Goal: Information Seeking & Learning: Check status

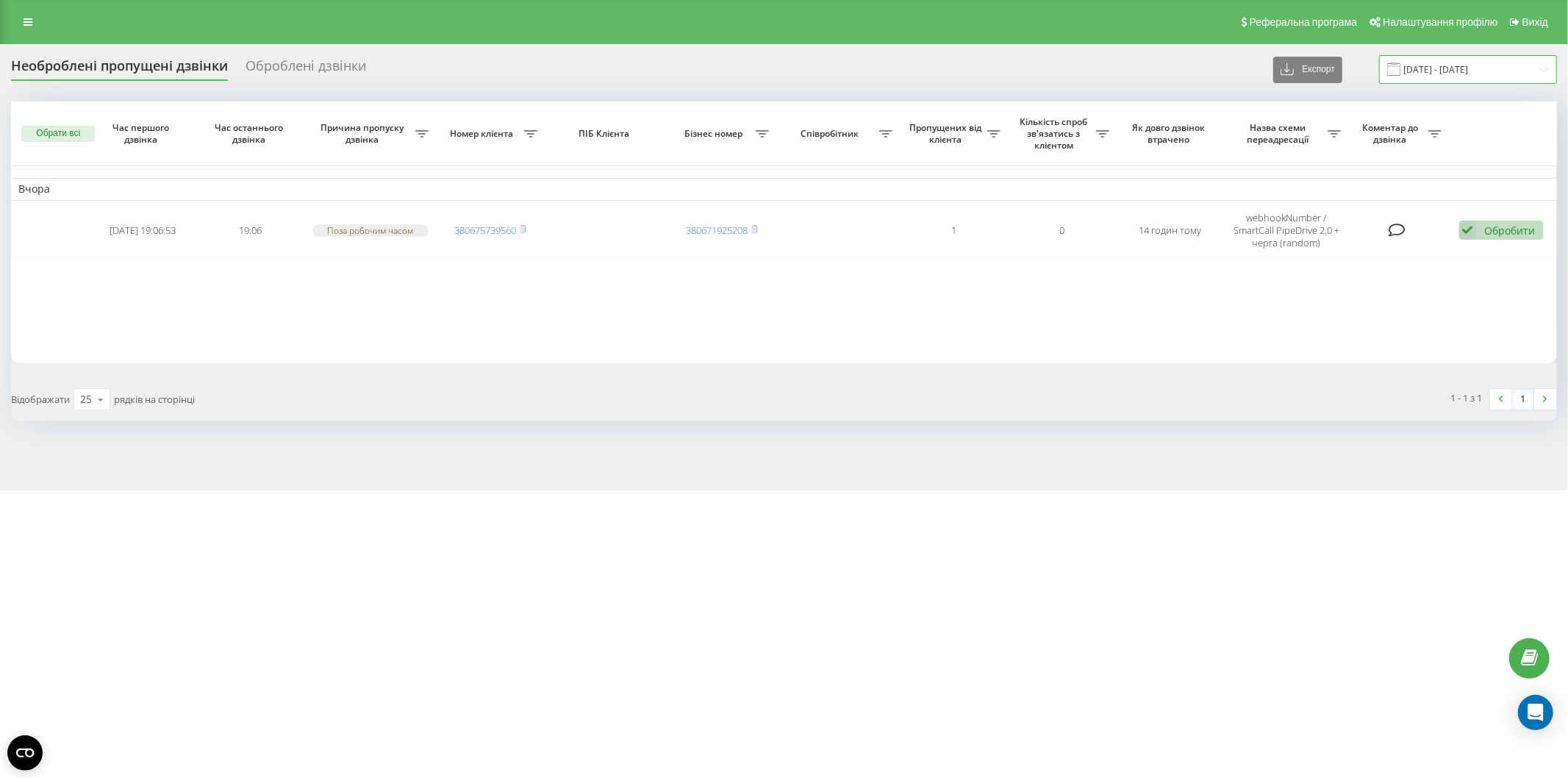
click at [1439, 63] on input "21.09.2025 - 22.09.2025" at bounding box center [1467, 69] width 177 height 29
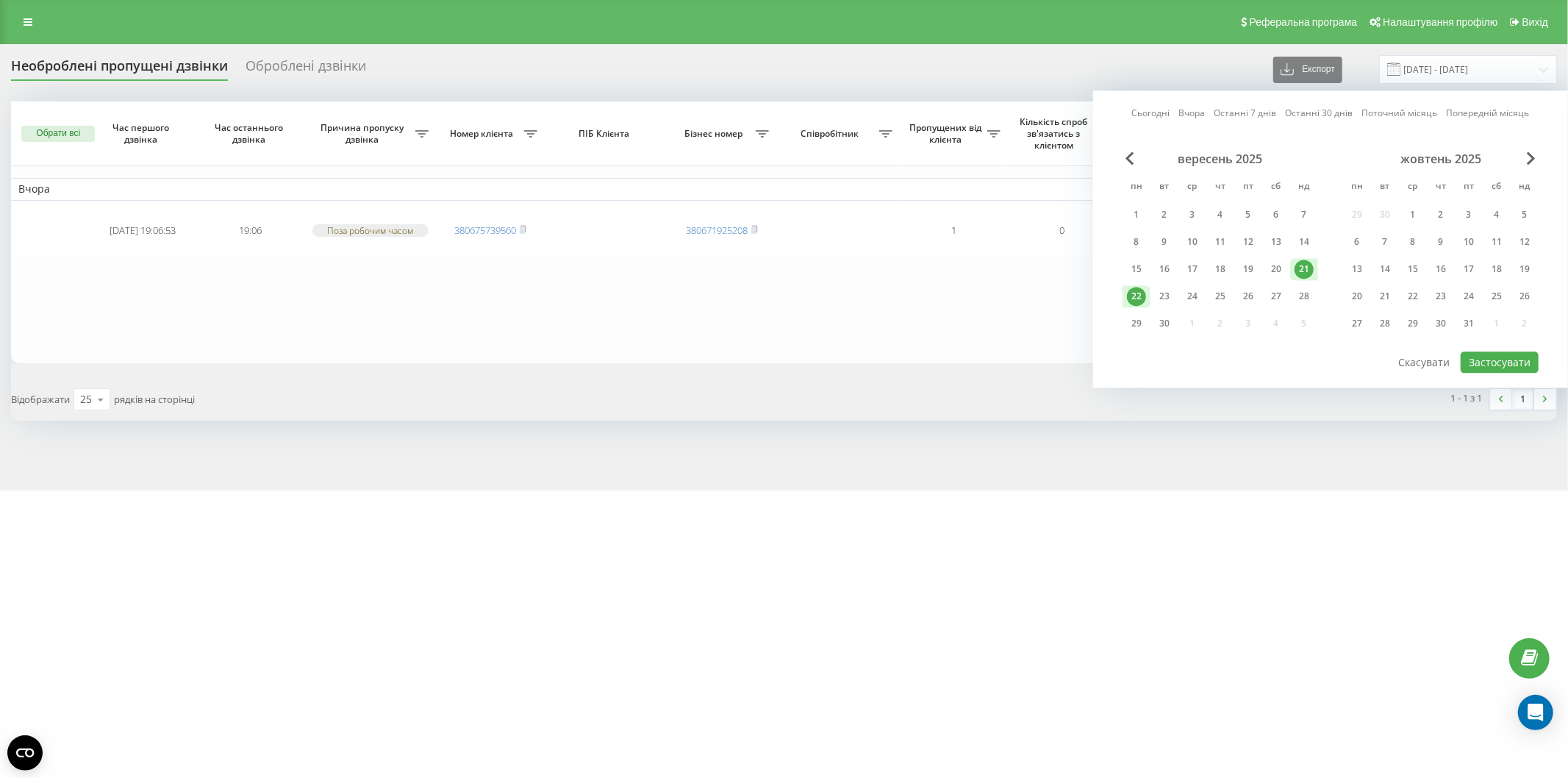
drag, startPoint x: 1132, startPoint y: 298, endPoint x: 1144, endPoint y: 297, distance: 12.0
click at [1133, 297] on div "22" at bounding box center [1136, 296] width 19 height 19
click at [1175, 294] on div "23" at bounding box center [1165, 296] width 28 height 22
click at [1476, 357] on button "Застосувати" at bounding box center [1499, 362] width 78 height 21
type input "[DATE] - [DATE]"
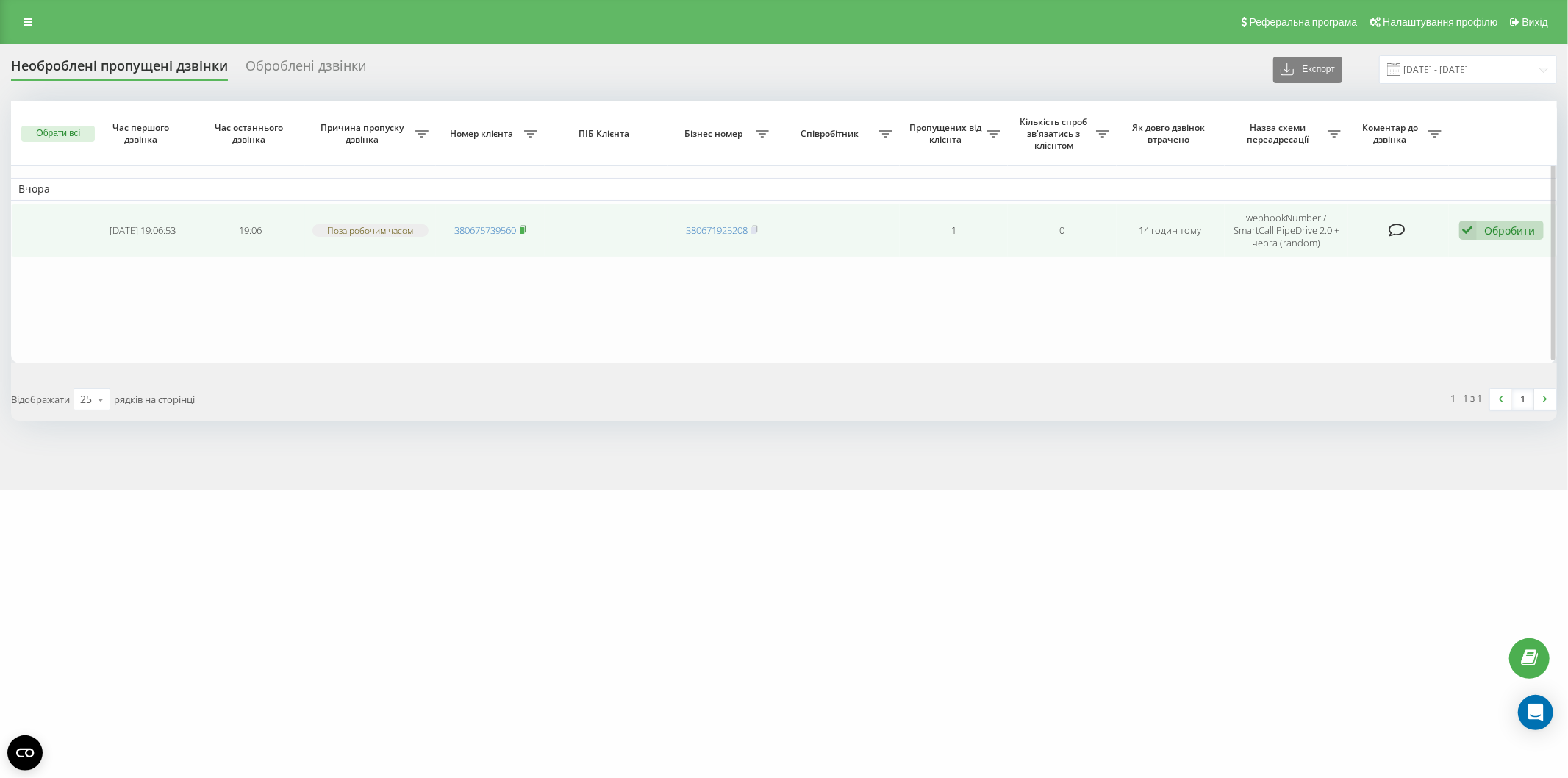
click at [526, 227] on icon at bounding box center [523, 229] width 7 height 9
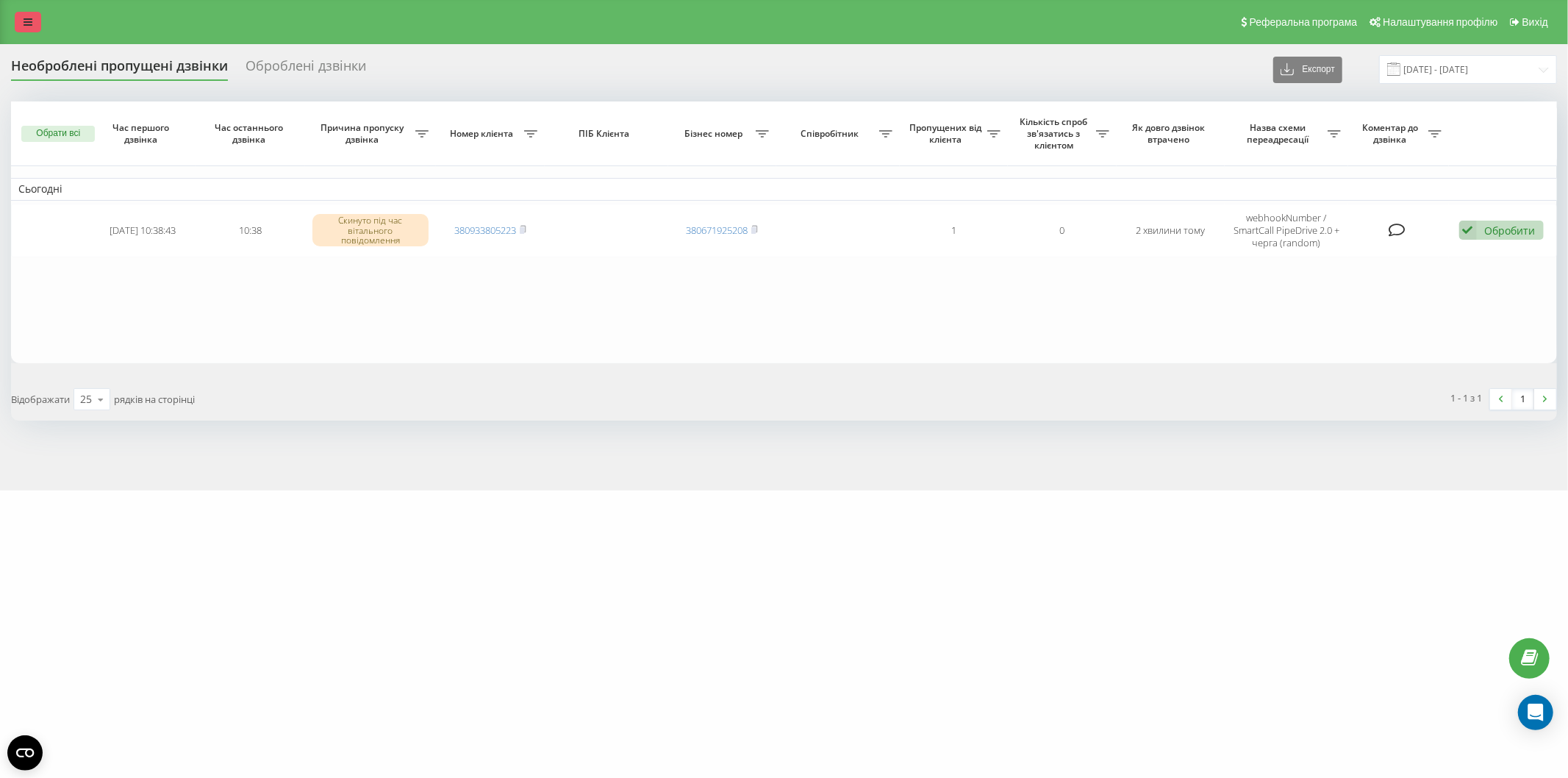
click at [19, 18] on link at bounding box center [28, 21] width 26 height 20
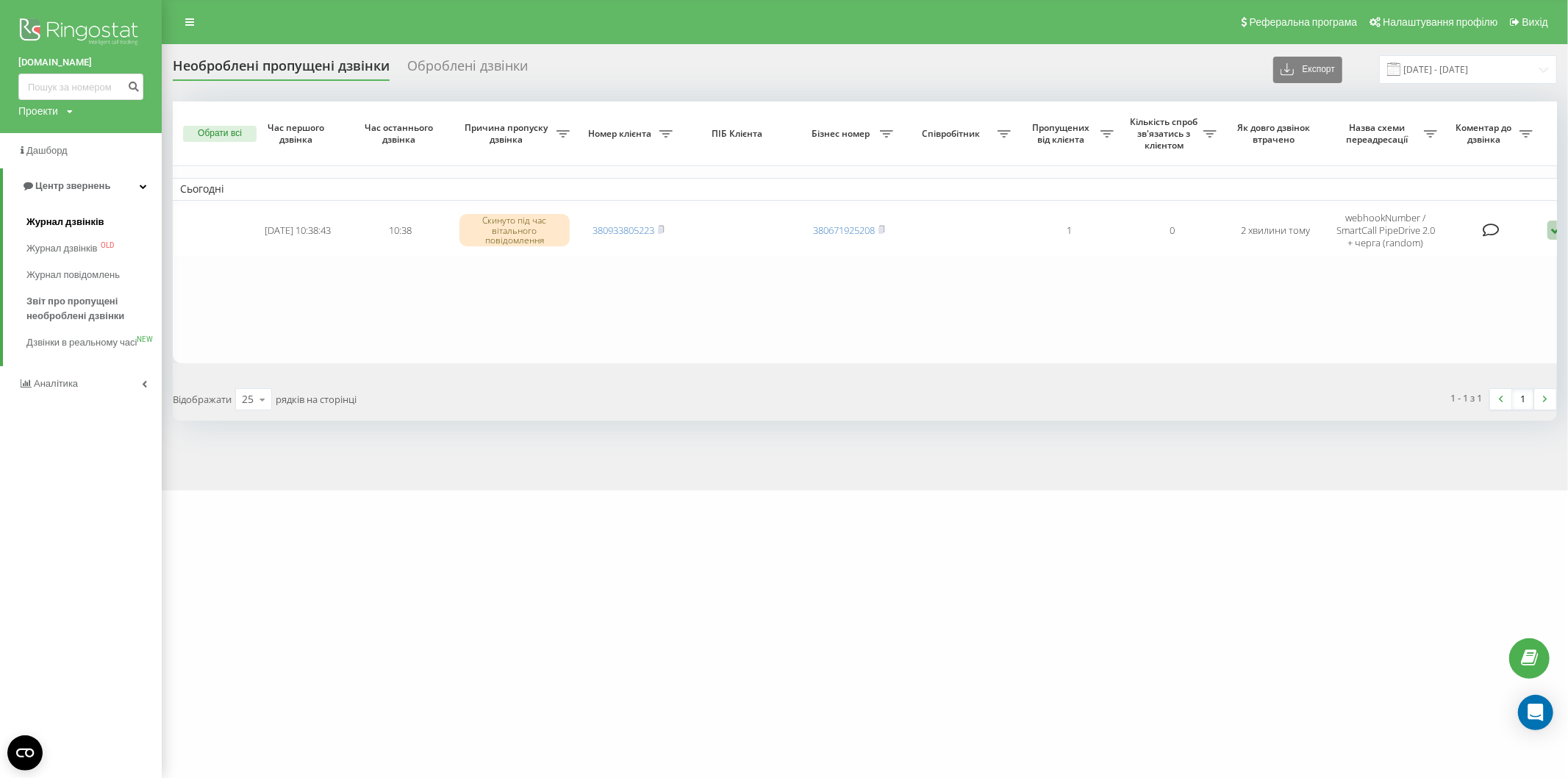
click at [81, 223] on span "Журнал дзвінків" at bounding box center [65, 222] width 78 height 15
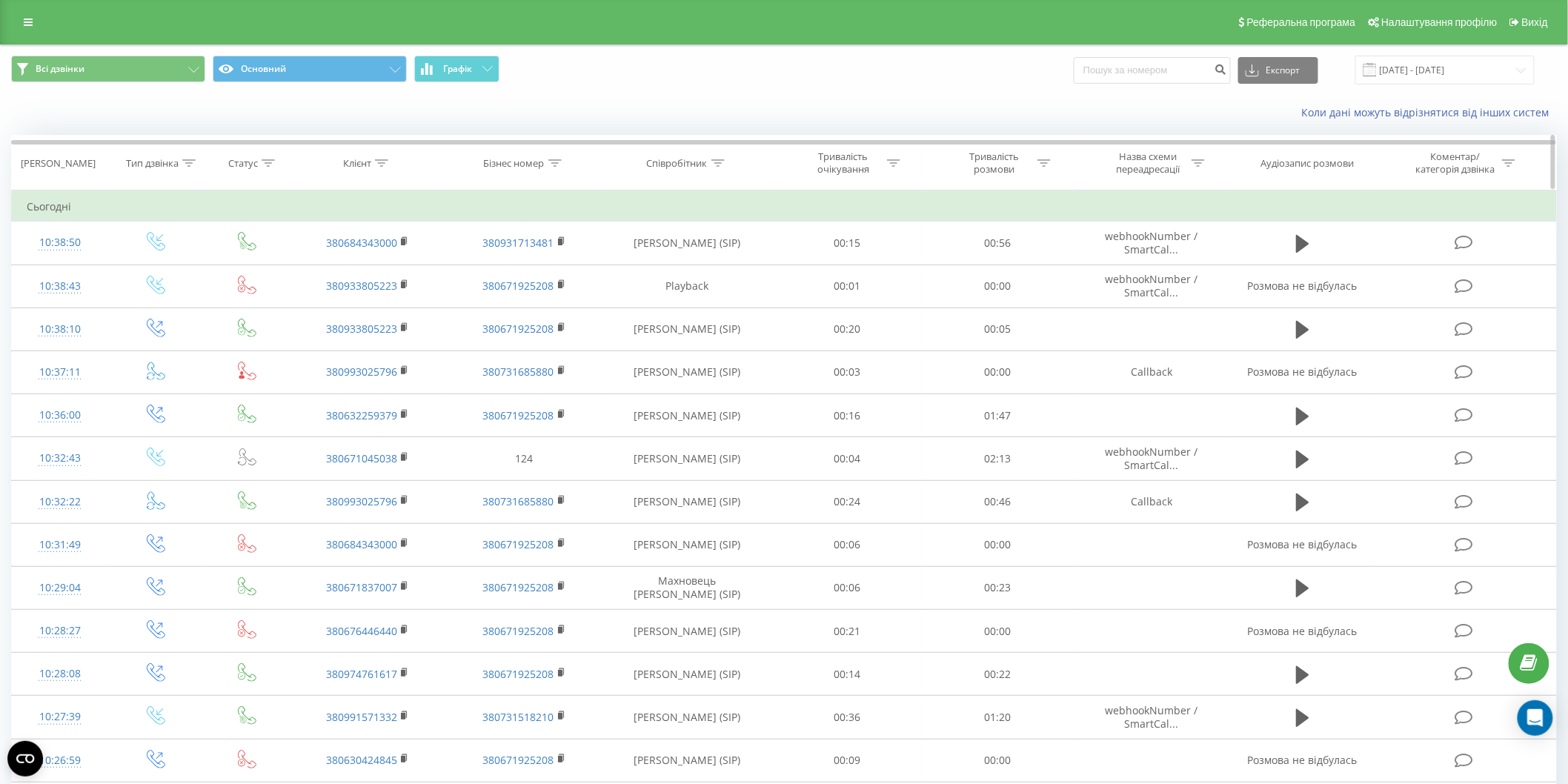
click at [383, 165] on icon at bounding box center [382, 162] width 13 height 7
click at [382, 275] on input "text" at bounding box center [368, 269] width 130 height 26
paste input "0958110302"
type input "0958110302"
click at [391, 297] on span "OK" at bounding box center [398, 298] width 41 height 23
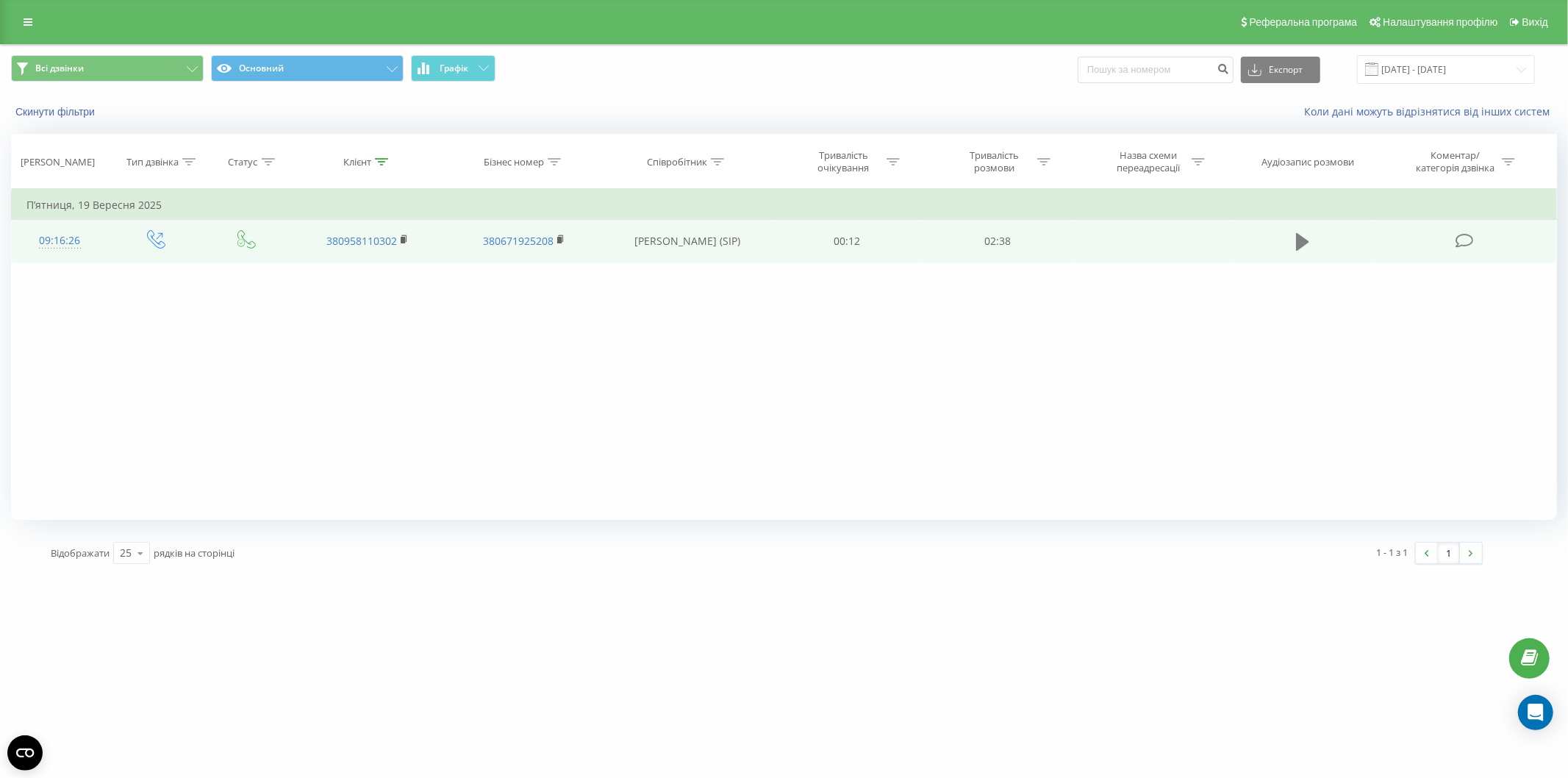
click at [1297, 247] on icon at bounding box center [1302, 242] width 13 height 18
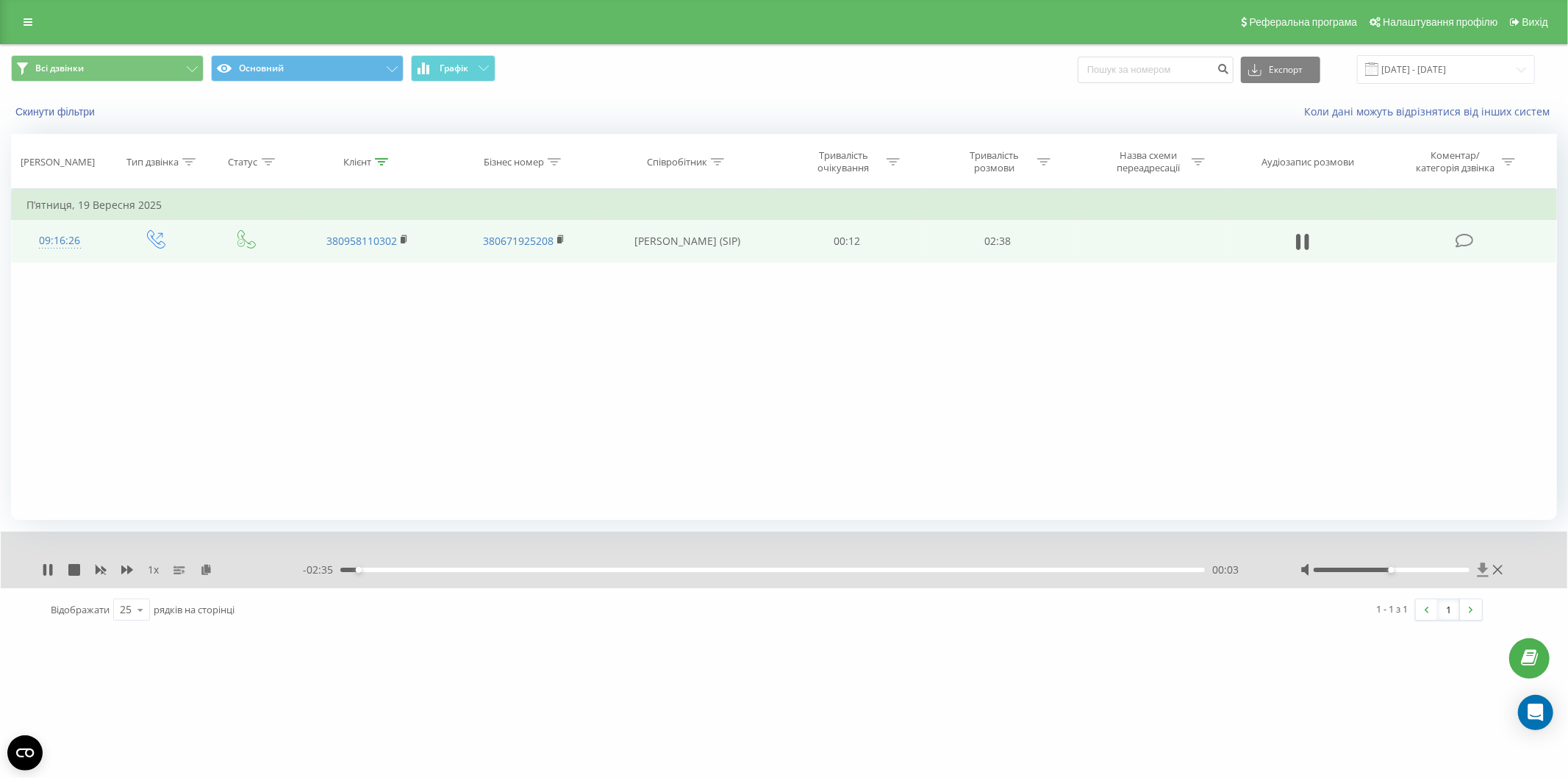
drag, startPoint x: 1422, startPoint y: 575, endPoint x: 1467, endPoint y: 578, distance: 45.1
click at [1485, 574] on div at bounding box center [1404, 570] width 206 height 15
click at [1450, 573] on div at bounding box center [1404, 570] width 206 height 15
drag, startPoint x: 1391, startPoint y: 570, endPoint x: 1468, endPoint y: 568, distance: 77.0
click at [1468, 568] on div "Accessibility label" at bounding box center [1469, 569] width 6 height 6
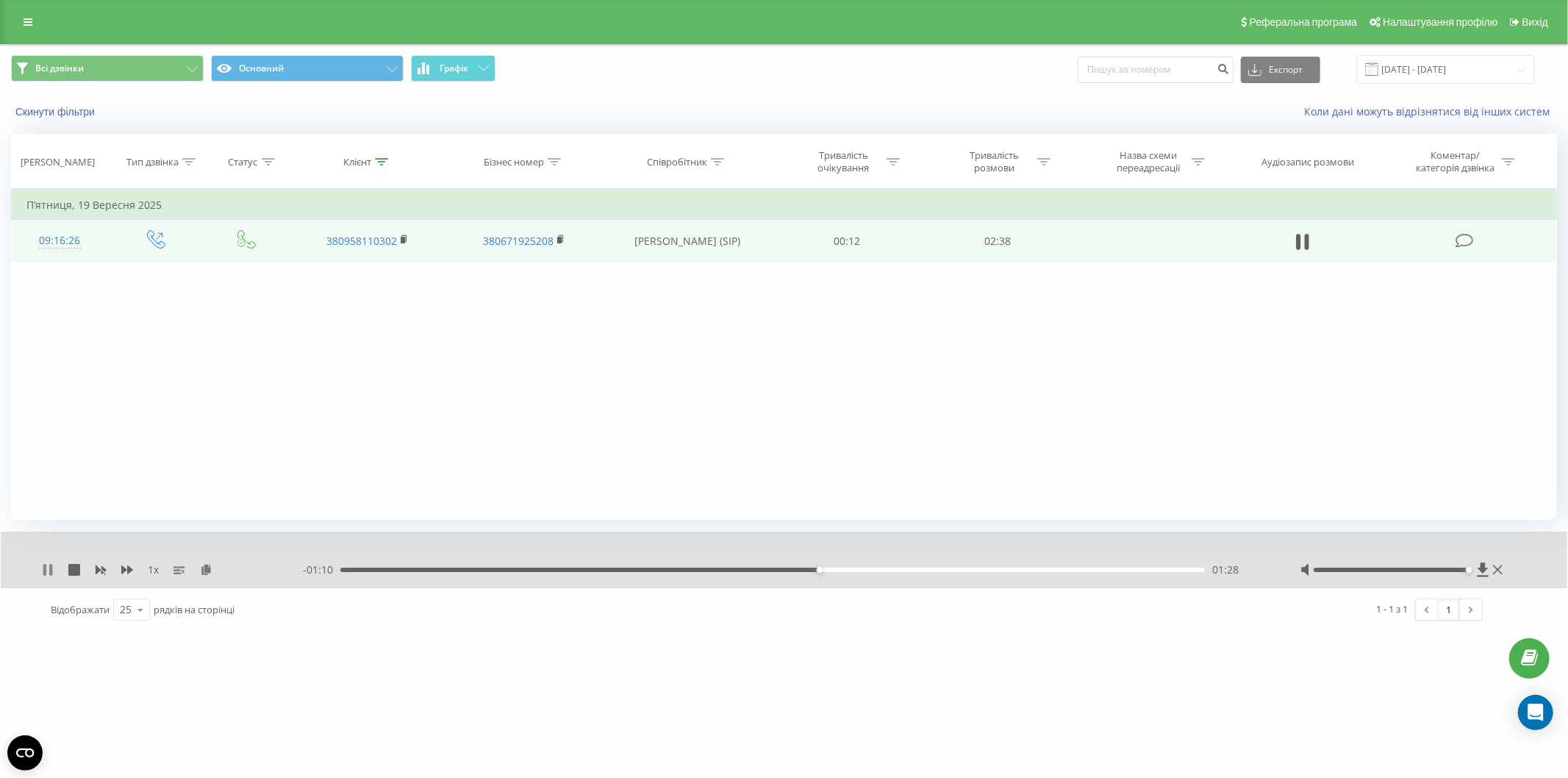
click at [48, 568] on icon at bounding box center [47, 569] width 11 height 11
click at [24, 8] on div "Реферальна програма Налаштування профілю Вихід" at bounding box center [784, 22] width 1568 height 44
click at [24, 22] on icon at bounding box center [28, 22] width 9 height 11
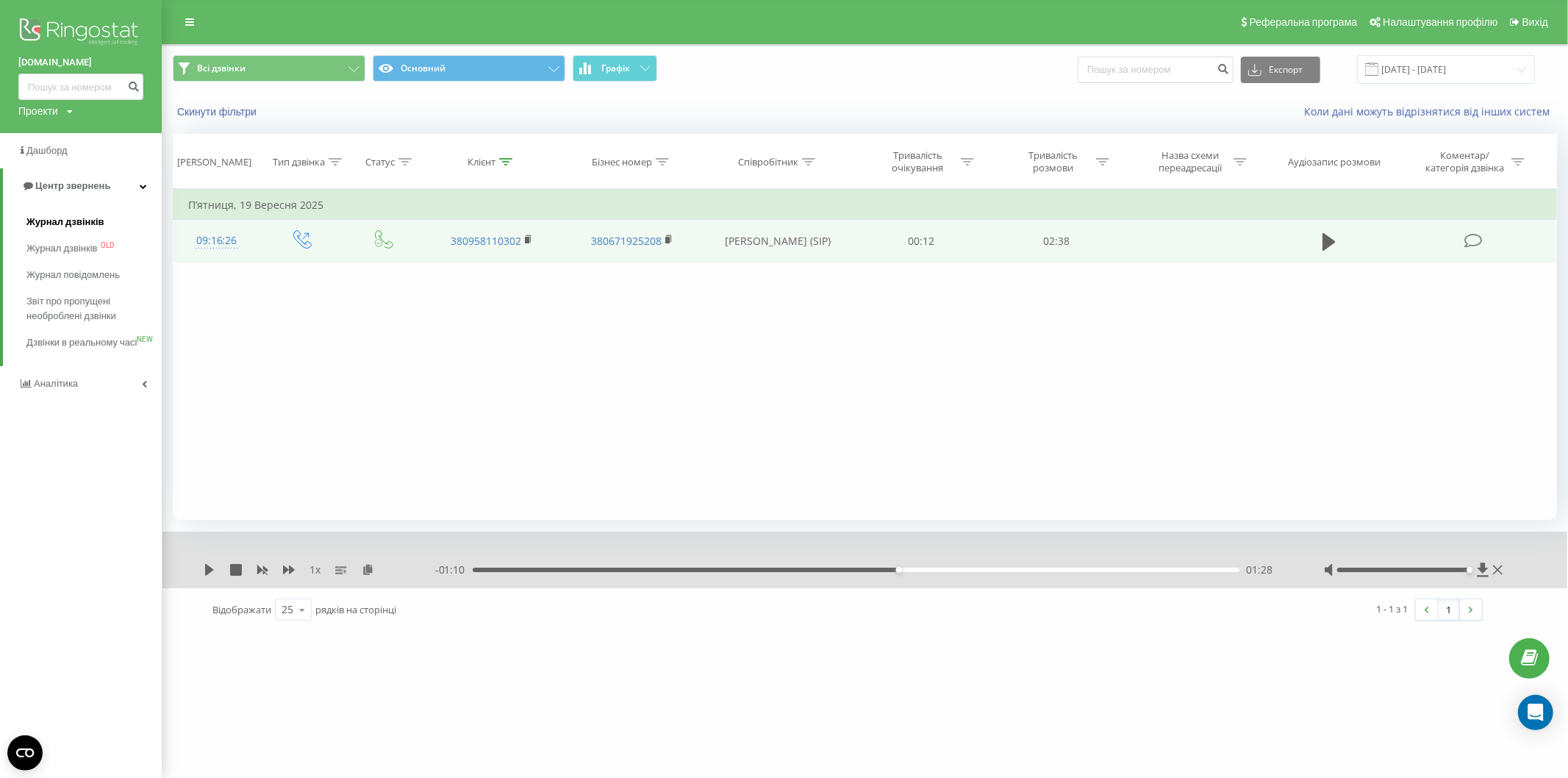
click at [81, 218] on span "Журнал дзвінків" at bounding box center [65, 222] width 78 height 15
click at [70, 307] on span "Звіт про пропущені необроблені дзвінки" at bounding box center [90, 308] width 128 height 29
